Goal: Information Seeking & Learning: Learn about a topic

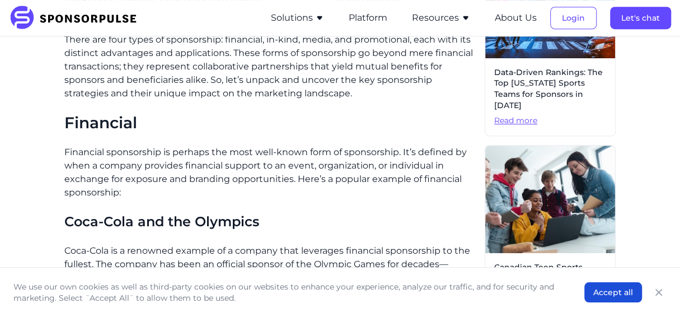
scroll to position [383, 0]
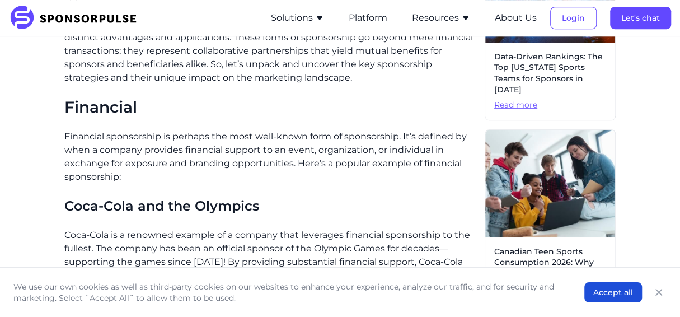
click at [66, 135] on p "Financial sponsorship is perhaps the most well-known form of sponsorship. It’s …" at bounding box center [270, 157] width 412 height 54
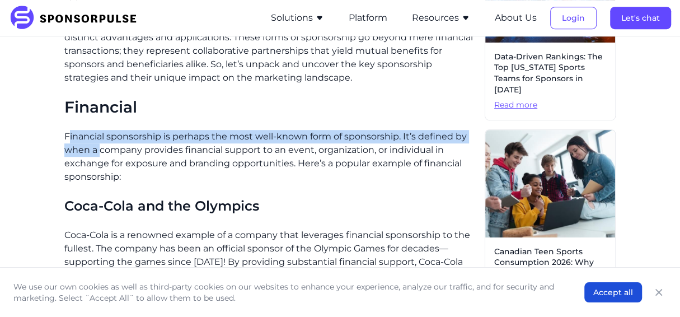
drag, startPoint x: 69, startPoint y: 136, endPoint x: 104, endPoint y: 156, distance: 40.1
click at [101, 152] on p "Financial sponsorship is perhaps the most well-known form of sponsorship. It’s …" at bounding box center [270, 157] width 412 height 54
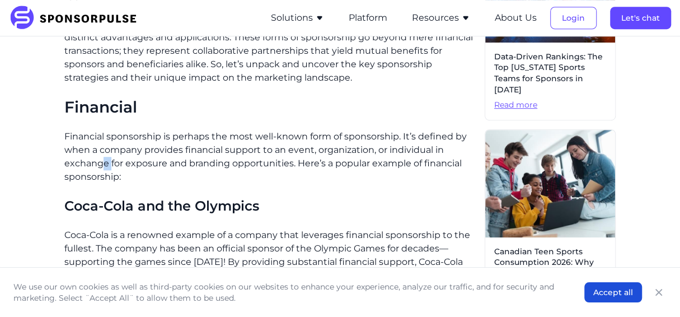
drag, startPoint x: 104, startPoint y: 156, endPoint x: 81, endPoint y: 145, distance: 26.0
click at [109, 160] on p "Financial sponsorship is perhaps the most well-known form of sponsorship. It’s …" at bounding box center [270, 157] width 412 height 54
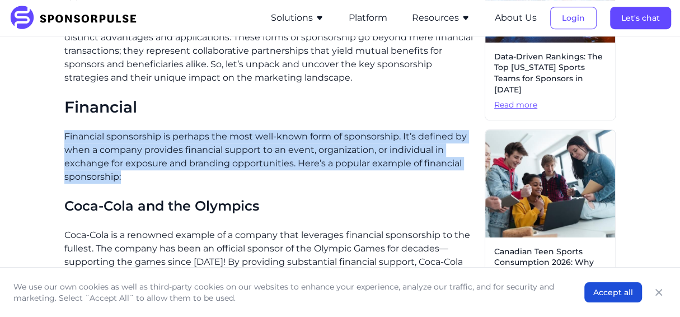
drag, startPoint x: 63, startPoint y: 131, endPoint x: 128, endPoint y: 172, distance: 76.7
copy p "Financial sponsorship is perhaps the most well-known form of sponsorship. It’s …"
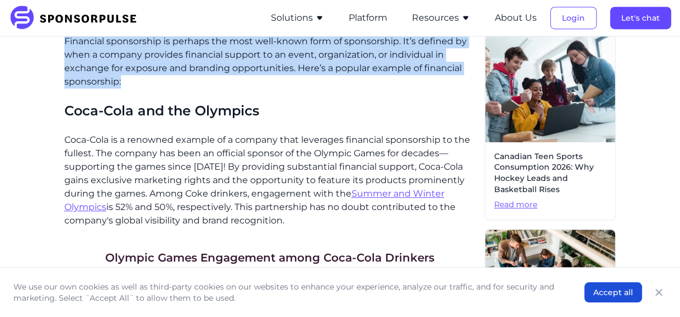
scroll to position [495, 0]
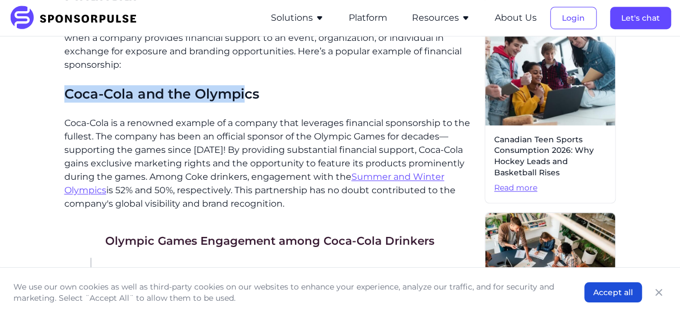
drag, startPoint x: 66, startPoint y: 90, endPoint x: 246, endPoint y: 99, distance: 180.5
click at [246, 99] on h3 "Coca-Cola and the Olympics" at bounding box center [270, 93] width 412 height 17
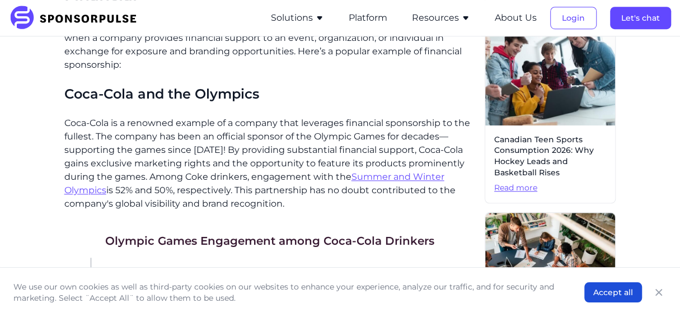
click at [163, 124] on p "Coca-Cola is a renowned example of a company that leverages financial sponsorsh…" at bounding box center [270, 163] width 412 height 94
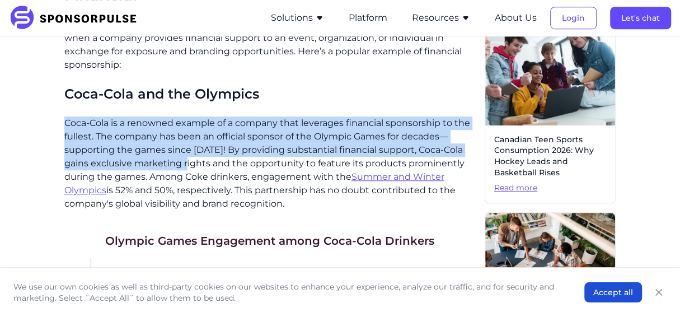
scroll to position [551, 0]
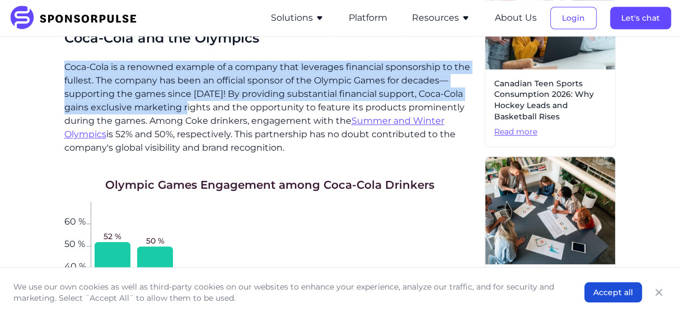
drag, startPoint x: 66, startPoint y: 119, endPoint x: 294, endPoint y: 148, distance: 230.3
click at [293, 148] on p "Coca-Cola is a renowned example of a company that leverages financial sponsorsh…" at bounding box center [270, 107] width 412 height 94
copy p "Coca-Cola is a renowned example of a company that leverages financial sponsorsh…"
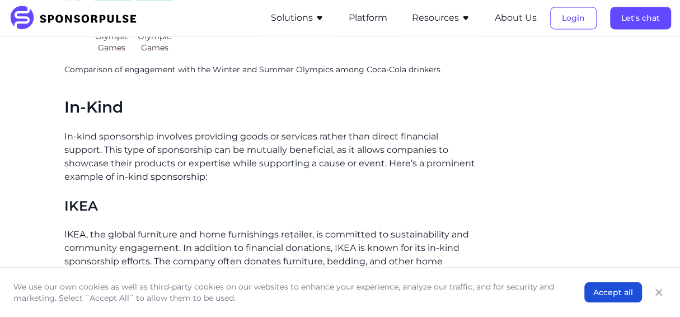
scroll to position [951, 0]
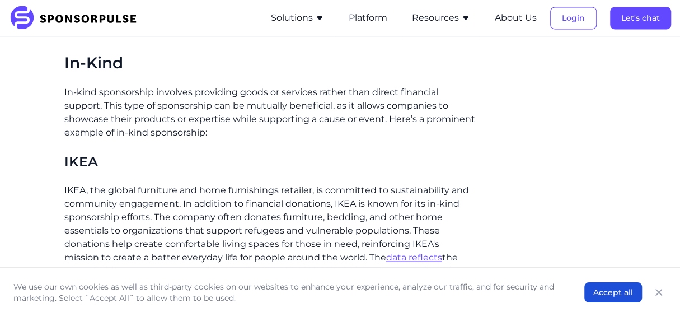
drag, startPoint x: 63, startPoint y: 89, endPoint x: 107, endPoint y: 100, distance: 46.2
click at [90, 97] on p "In-kind sponsorship involves providing goods or services rather than direct fin…" at bounding box center [270, 113] width 412 height 54
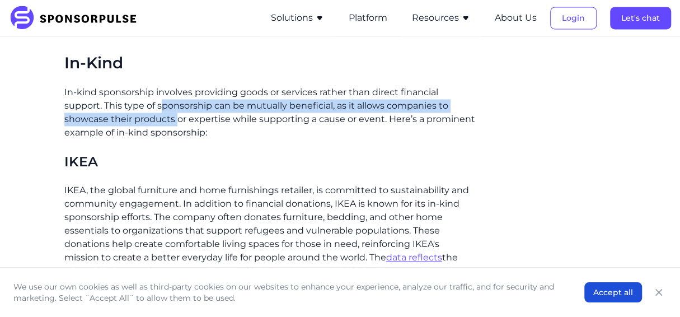
click at [181, 115] on p "In-kind sponsorship involves providing goods or services rather than direct fin…" at bounding box center [270, 113] width 412 height 54
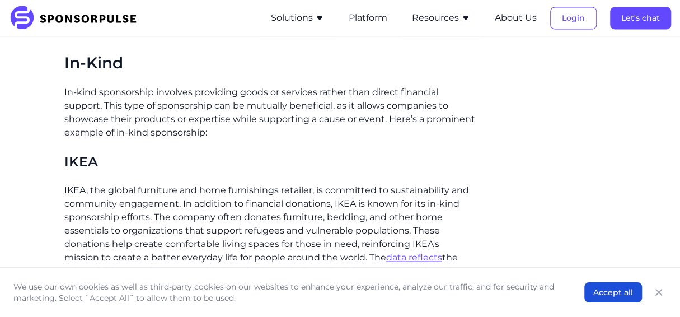
click at [185, 114] on p "In-kind sponsorship involves providing goods or services rather than direct fin…" at bounding box center [270, 113] width 412 height 54
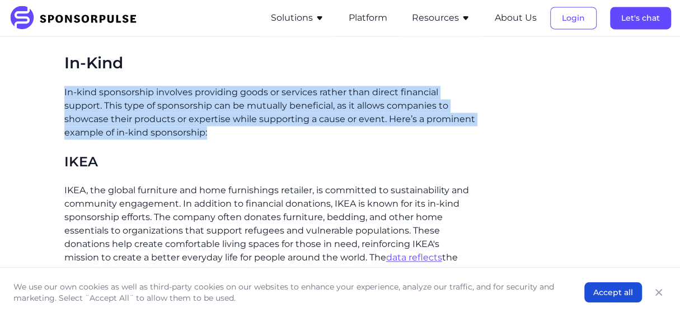
drag, startPoint x: 63, startPoint y: 88, endPoint x: 225, endPoint y: 131, distance: 167.3
copy p "In-kind sponsorship involves providing goods or services rather than direct fin…"
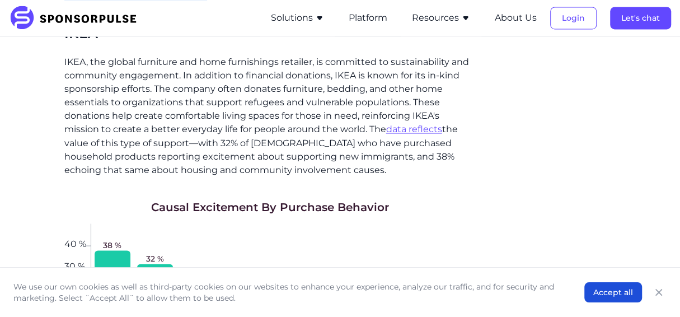
scroll to position [1064, 0]
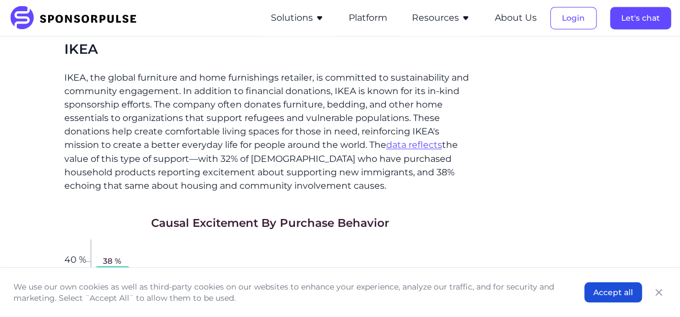
click at [66, 76] on p "IKEA, the global furniture and home furnishings retailer, is committed to susta…" at bounding box center [270, 131] width 412 height 121
click at [64, 74] on p "IKEA, the global furniture and home furnishings retailer, is committed to susta…" at bounding box center [270, 131] width 412 height 121
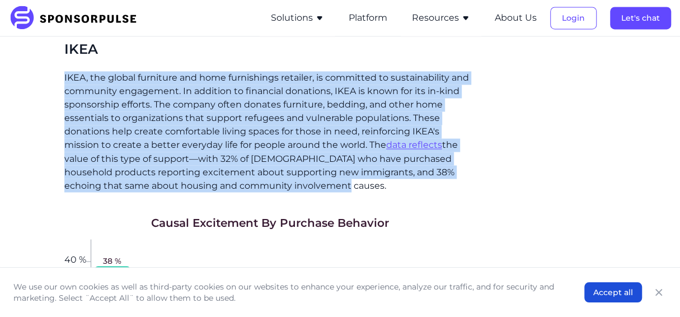
click at [328, 183] on p "IKEA, the global furniture and home furnishings retailer, is committed to susta…" at bounding box center [270, 131] width 412 height 121
copy p "IKEA, the global furniture and home furnishings retailer, is committed to susta…"
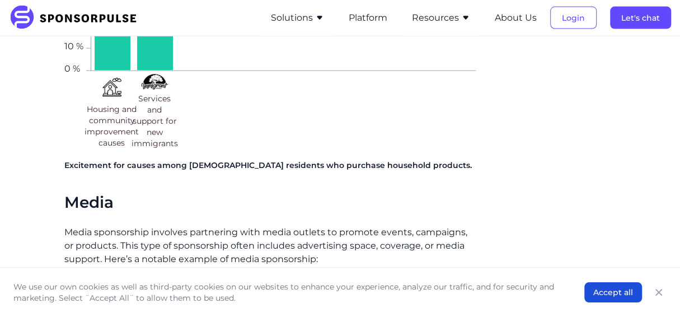
scroll to position [1456, 0]
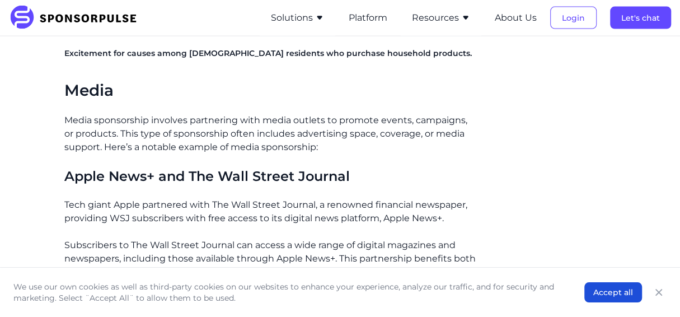
click at [66, 119] on p "Media sponsorship involves partnering with media outlets to promote events, cam…" at bounding box center [270, 134] width 412 height 40
drag, startPoint x: 294, startPoint y: 120, endPoint x: 280, endPoint y: 119, distance: 14.1
click at [291, 120] on p "Media sponsorship involves partnering with media outlets to promote events, cam…" at bounding box center [270, 134] width 412 height 40
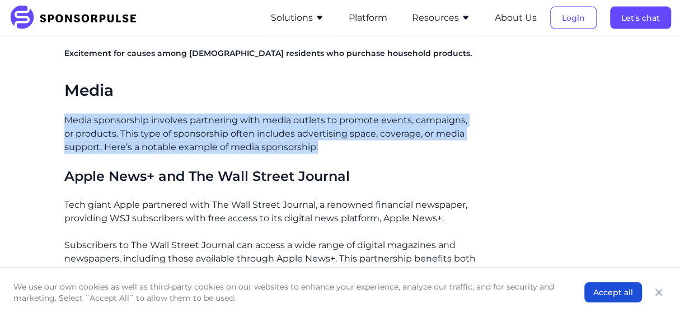
drag, startPoint x: 63, startPoint y: 116, endPoint x: 335, endPoint y: 144, distance: 273.5
copy p "Media sponsorship involves partnering with media outlets to promote events, cam…"
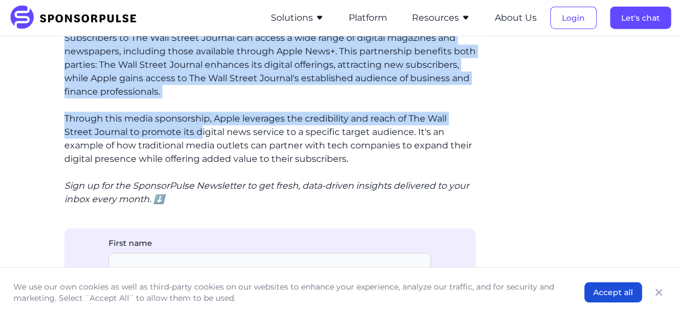
scroll to position [1680, 0]
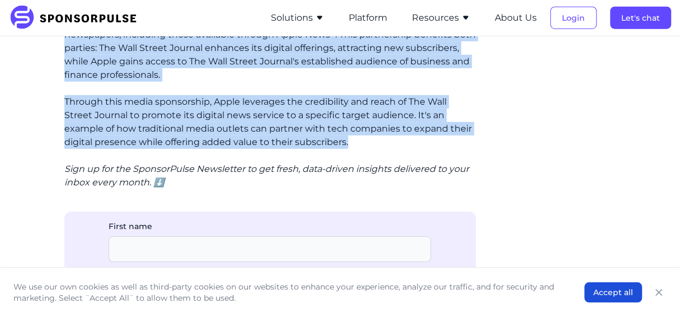
drag, startPoint x: 64, startPoint y: 88, endPoint x: 365, endPoint y: 141, distance: 305.1
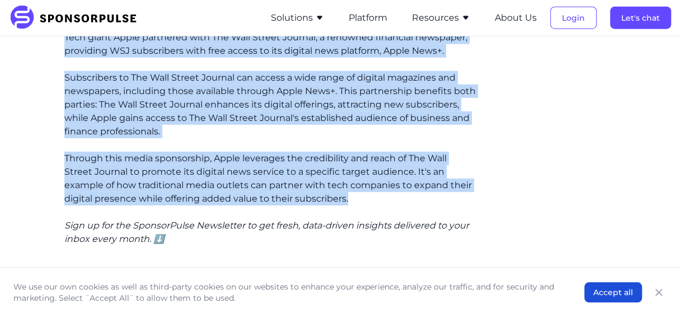
scroll to position [1568, 0]
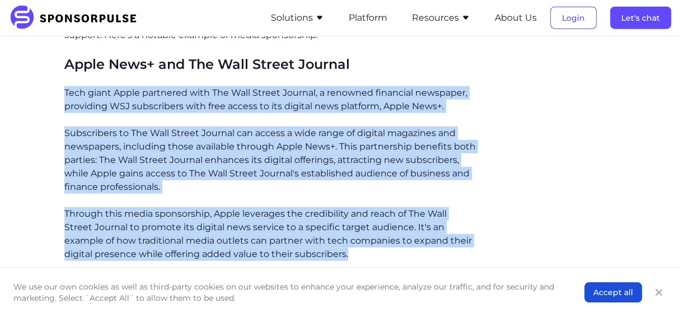
copy div "Tech giant Apple partnered with The Wall Street Journal, a renowned financial n…"
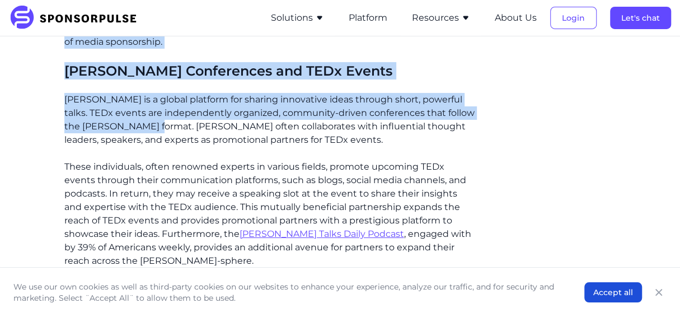
scroll to position [2183, 0]
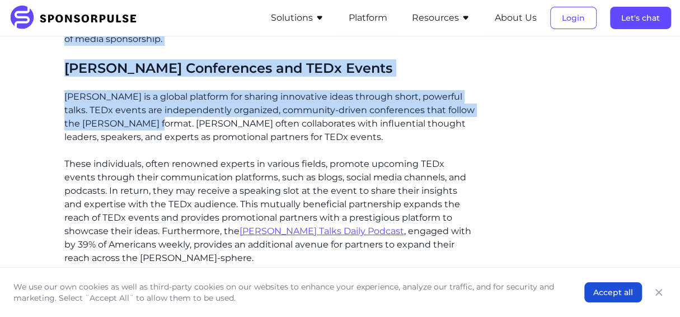
drag, startPoint x: 64, startPoint y: 106, endPoint x: 182, endPoint y: 41, distance: 134.6
click at [182, 41] on p "Promotional sponsorship involves aligning a brand with a specific event, activi…" at bounding box center [270, 19] width 412 height 54
copy p "Promotional sponsorship involves aligning a brand with a specific event, activi…"
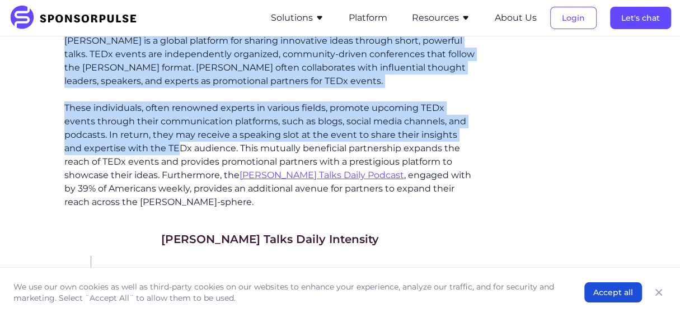
scroll to position [2295, 0]
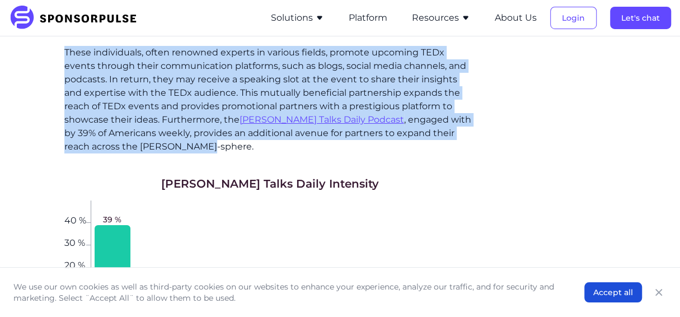
drag, startPoint x: 66, startPoint y: 92, endPoint x: 156, endPoint y: 142, distance: 103.5
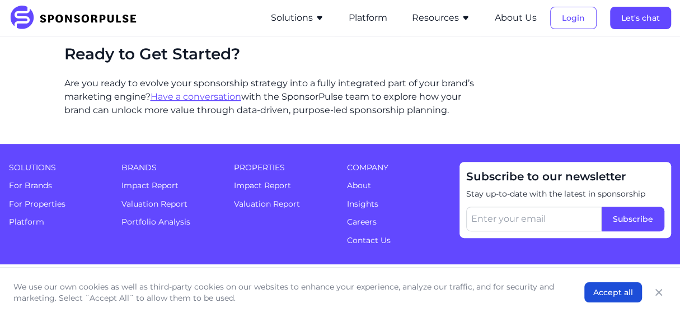
scroll to position [2687, 0]
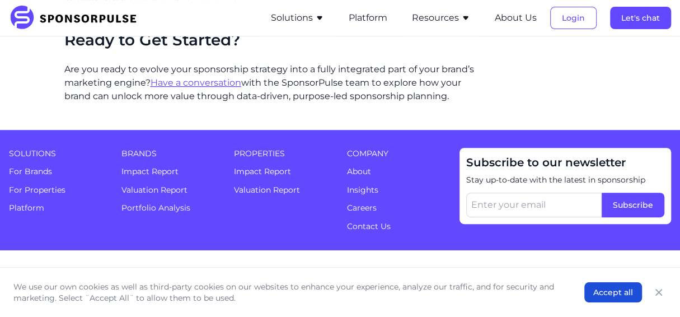
copy div "[PERSON_NAME] is a global platform for sharing innovative ideas through short, …"
